Goal: Task Accomplishment & Management: Complete application form

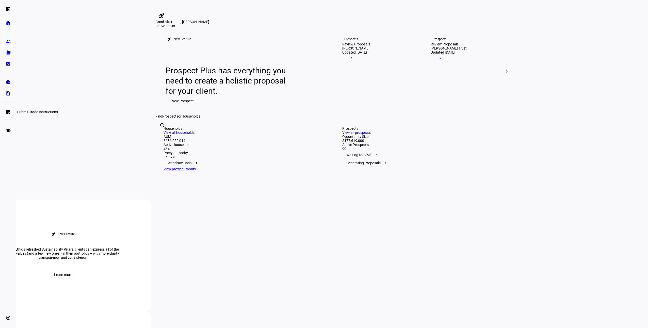
click at [4, 110] on link "list_alt_add Submit Trade Instructions" at bounding box center [8, 112] width 10 height 10
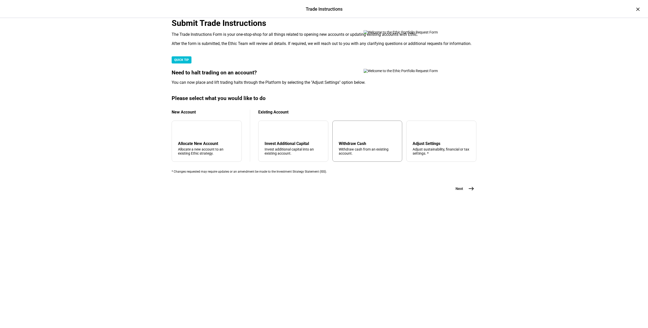
click at [353, 155] on div "Withdraw cash from an existing account." at bounding box center [367, 151] width 57 height 8
click at [468, 192] on mat-icon "east" at bounding box center [471, 189] width 6 height 6
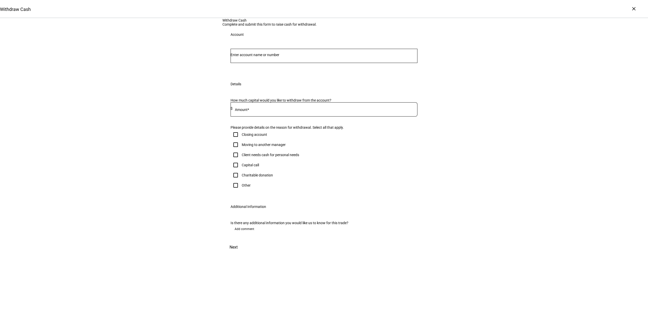
click at [287, 57] on input "Number" at bounding box center [324, 55] width 187 height 4
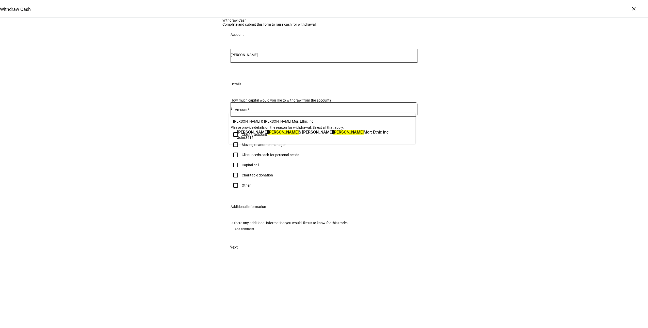
type input "[PERSON_NAME]"
click at [289, 133] on span "[PERSON_NAME] & [PERSON_NAME] Mgr: Ethic Inc" at bounding box center [312, 132] width 151 height 6
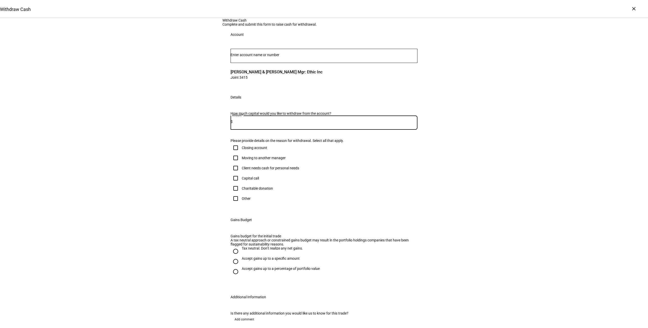
click at [252, 124] on input at bounding box center [325, 122] width 185 height 4
type input "180,000"
click at [270, 170] on div "Client needs cash for personal needs" at bounding box center [270, 168] width 57 height 4
click at [241, 173] on input "Client needs cash for personal needs" at bounding box center [236, 168] width 10 height 10
checkbox input "true"
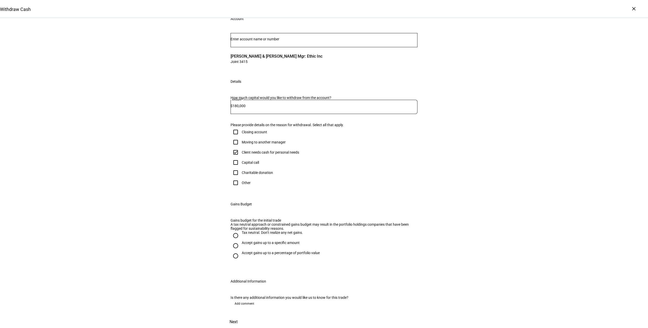
scroll to position [102, 0]
click at [258, 242] on div "Accept gains up to a specific amount" at bounding box center [271, 243] width 58 height 4
click at [241, 242] on input "Accept gains up to a specific amount" at bounding box center [236, 246] width 10 height 10
radio input "true"
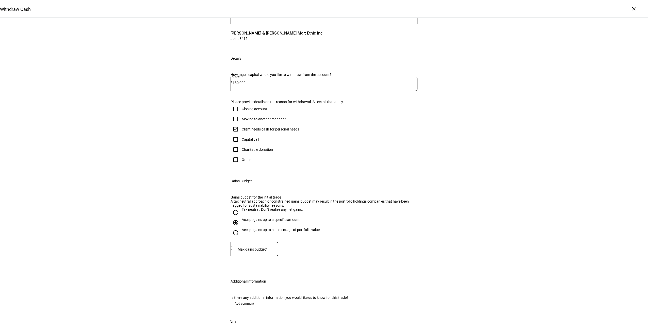
click at [257, 256] on div at bounding box center [256, 249] width 46 height 14
type input "115,000"
click at [238, 316] on span "Next" at bounding box center [233, 322] width 8 height 12
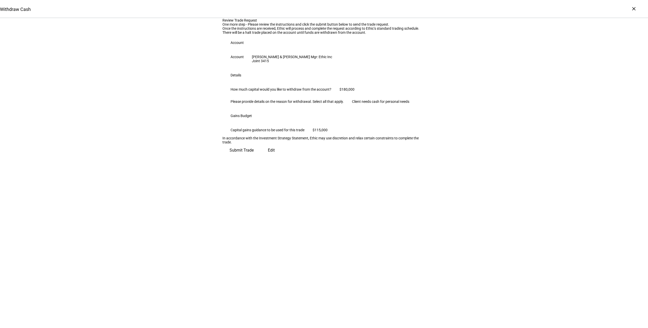
click at [254, 156] on span "Submit Trade" at bounding box center [241, 150] width 24 height 12
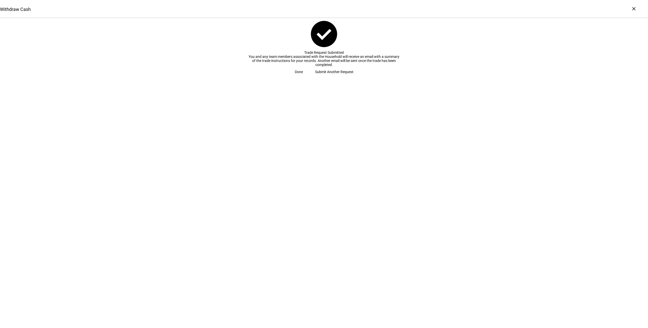
click at [303, 77] on span "Done" at bounding box center [299, 72] width 8 height 10
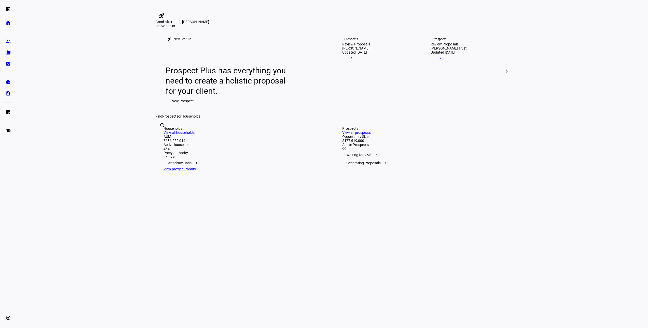
click at [90, 161] on eth-layout-page-content "rocket_launch Product Updates The latest features and improvements Powered by L…" at bounding box center [332, 164] width 632 height 328
